Goal: Task Accomplishment & Management: Manage account settings

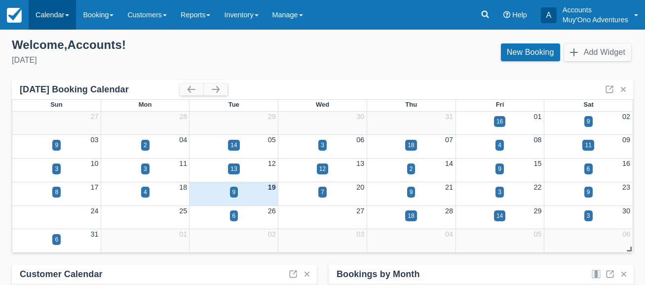
click at [67, 15] on span at bounding box center [67, 15] width 4 height 2
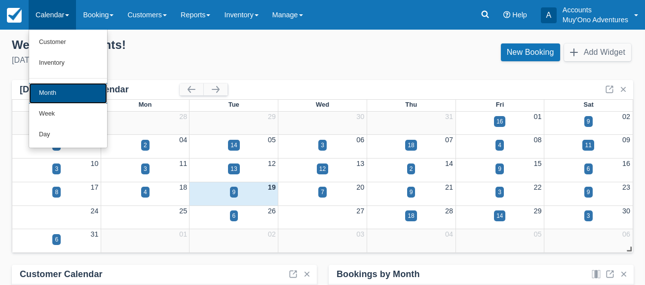
click at [70, 94] on link "Month" at bounding box center [68, 93] width 78 height 21
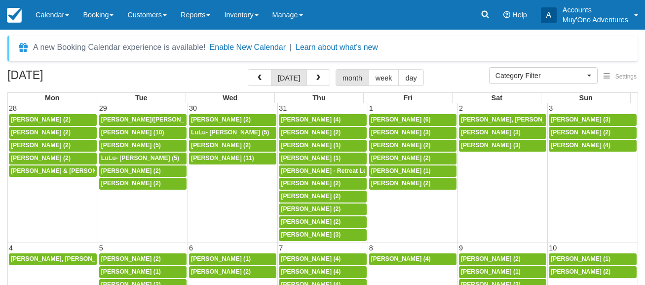
select select
click at [502, 119] on span "[PERSON_NAME], [PERSON_NAME], [PERSON_NAME] (3)" at bounding box center [545, 119] width 168 height 7
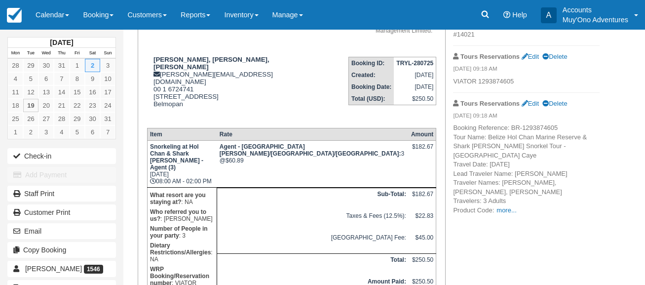
scroll to position [148, 0]
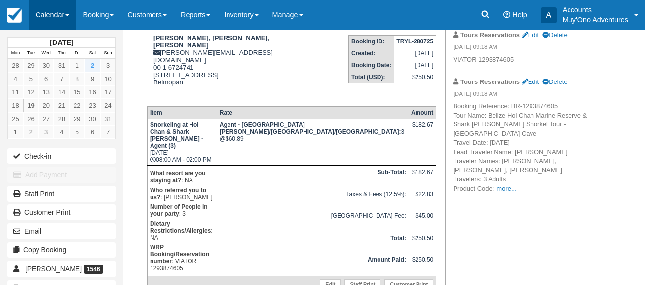
click at [71, 13] on link "Calendar" at bounding box center [52, 15] width 47 height 30
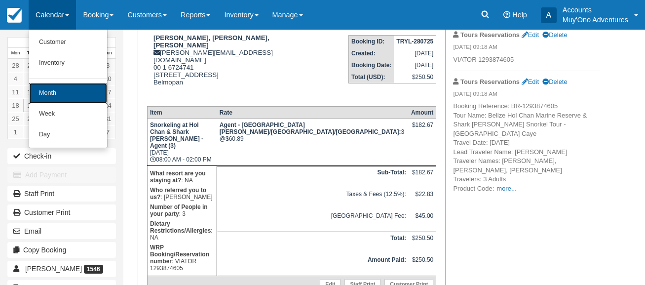
click at [67, 91] on link "Month" at bounding box center [68, 93] width 78 height 21
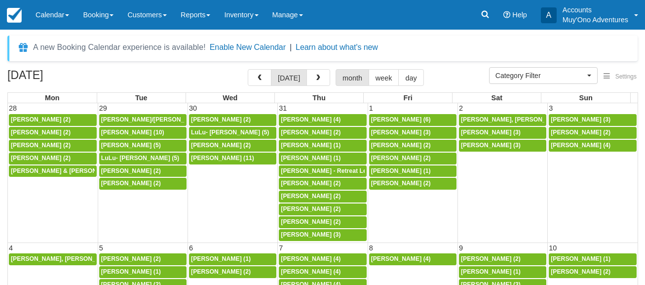
select select
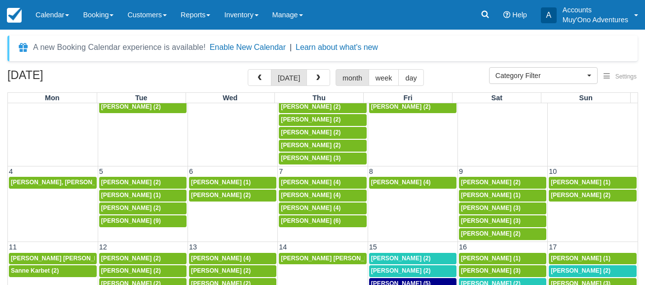
scroll to position [99, 0]
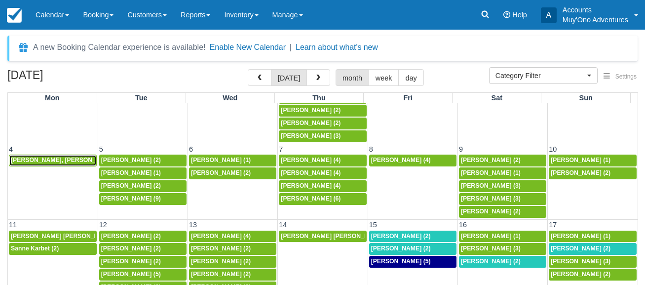
click at [54, 158] on span "[PERSON_NAME], [PERSON_NAME] (2)" at bounding box center [68, 159] width 114 height 7
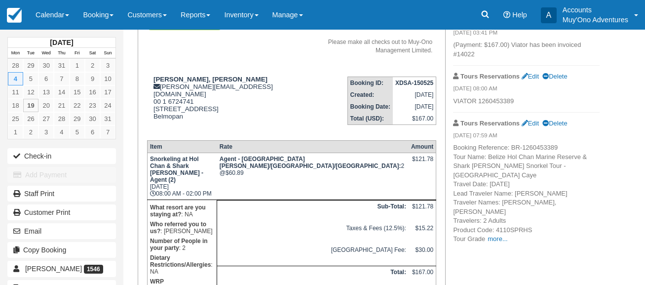
scroll to position [148, 0]
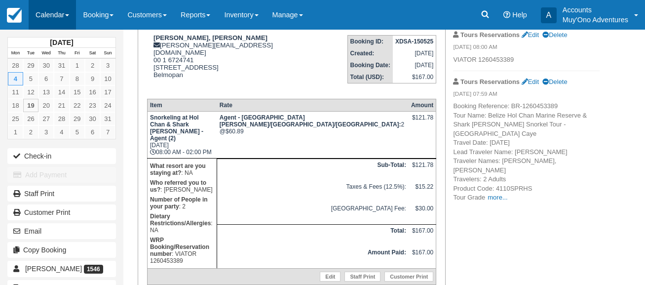
click at [70, 12] on link "Calendar" at bounding box center [52, 15] width 47 height 30
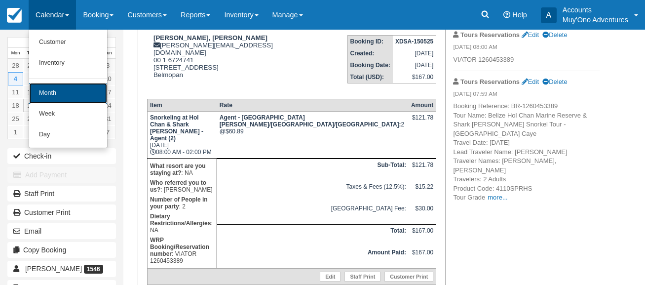
click at [68, 91] on link "Month" at bounding box center [68, 93] width 78 height 21
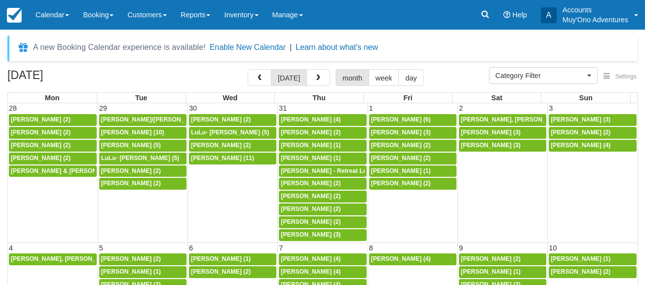
select select
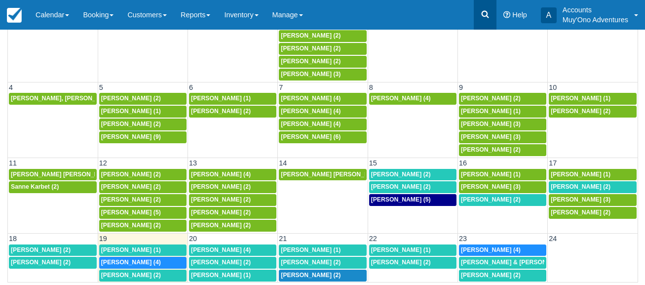
click at [488, 15] on icon at bounding box center [485, 14] width 10 height 10
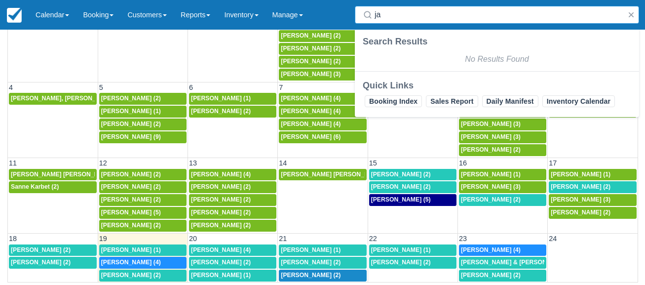
type input "j"
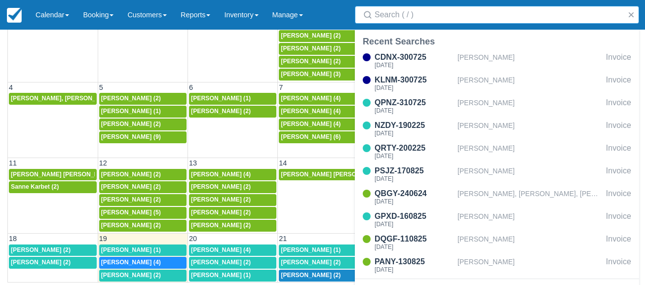
click at [629, 14] on button "button" at bounding box center [631, 15] width 12 height 12
